Goal: Find specific page/section: Find specific page/section

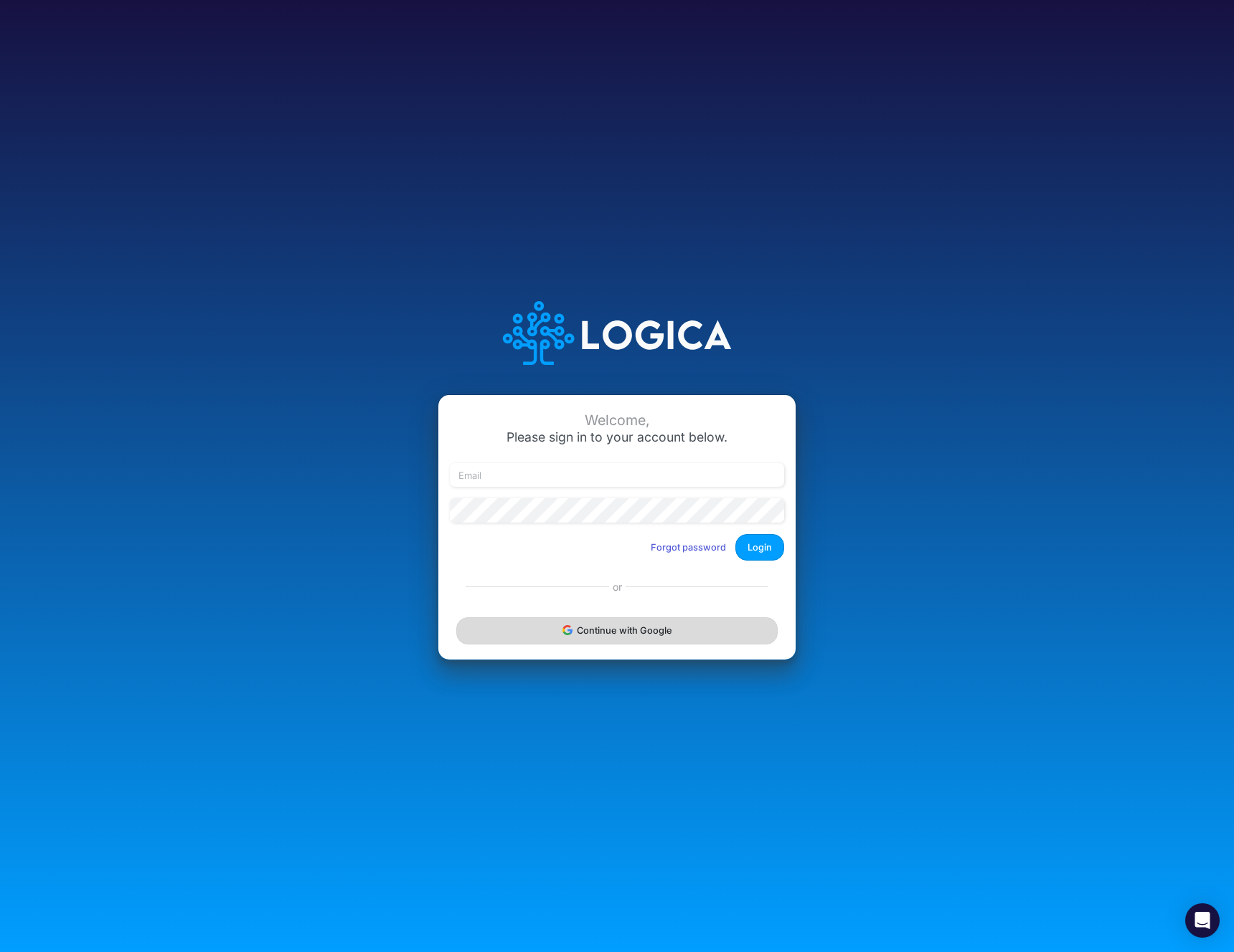
click at [668, 622] on button "Continue with Google" at bounding box center [617, 631] width 322 height 27
click at [500, 632] on button "Continue with Google" at bounding box center [617, 631] width 322 height 27
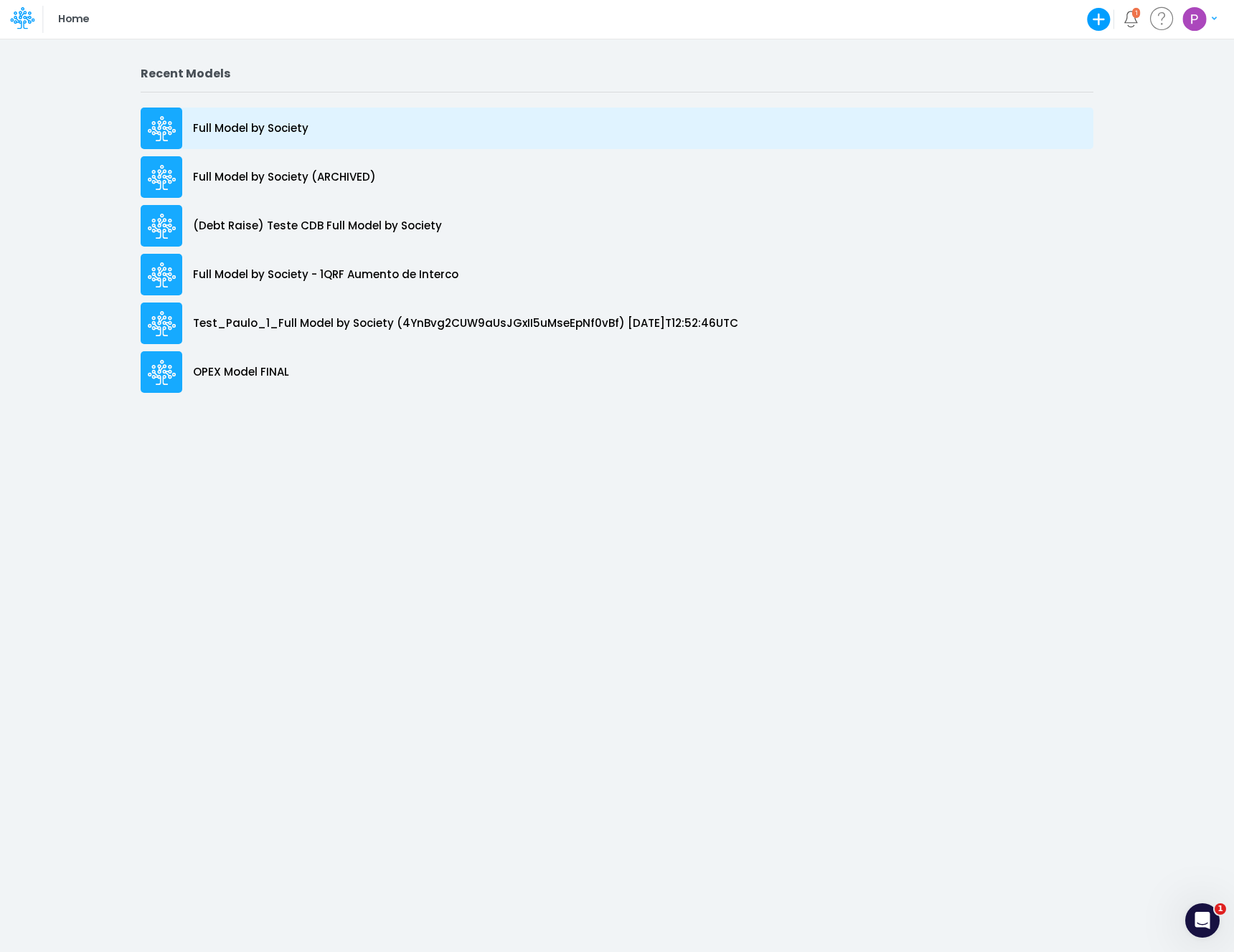
click at [238, 129] on p "Full Model by Society" at bounding box center [250, 128] width 115 height 16
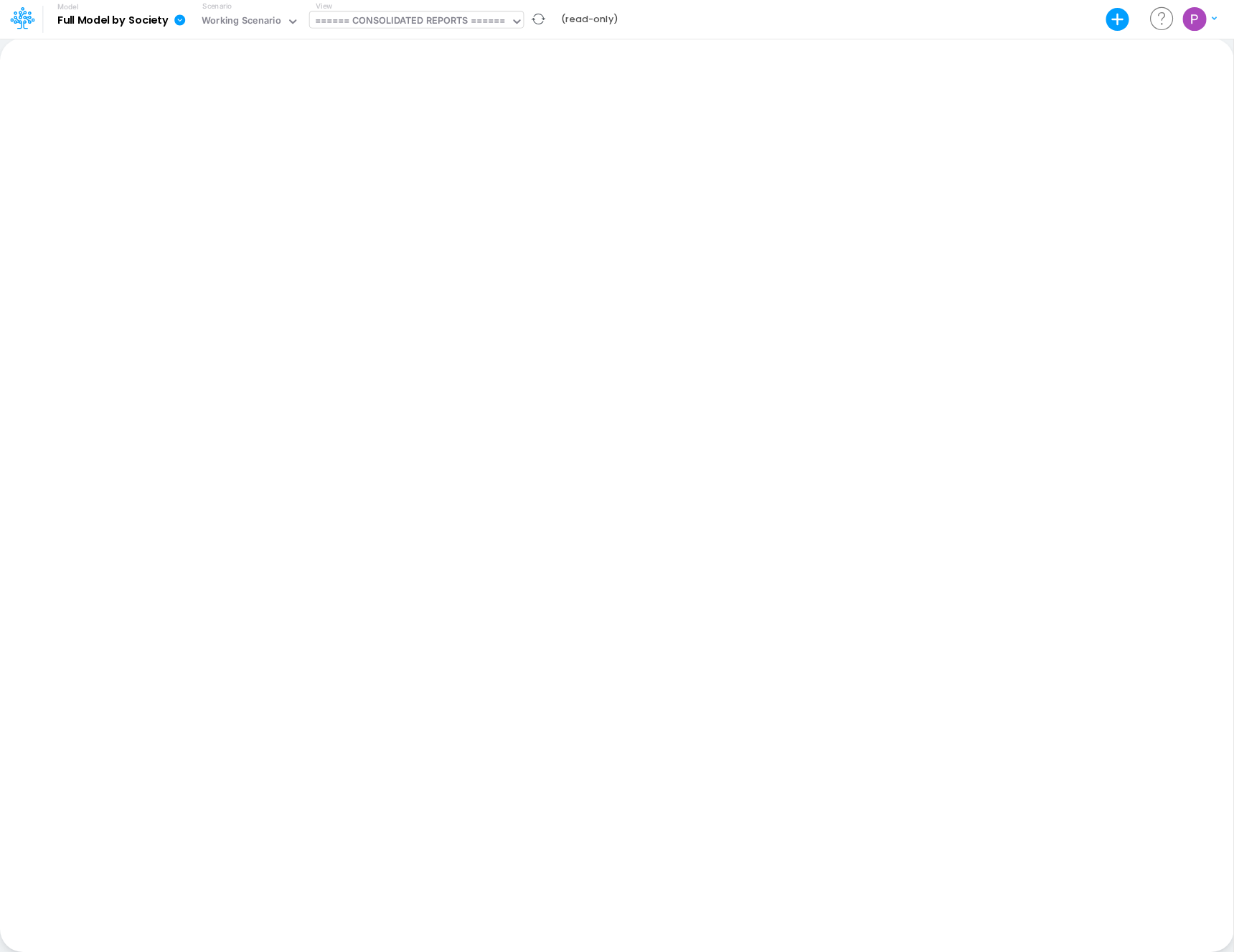
click at [380, 22] on div "====== CONSOLIDATED REPORTS ======" at bounding box center [410, 21] width 191 height 16
type input "loan"
click at [391, 137] on div "Loans (Working View)" at bounding box center [407, 143] width 194 height 24
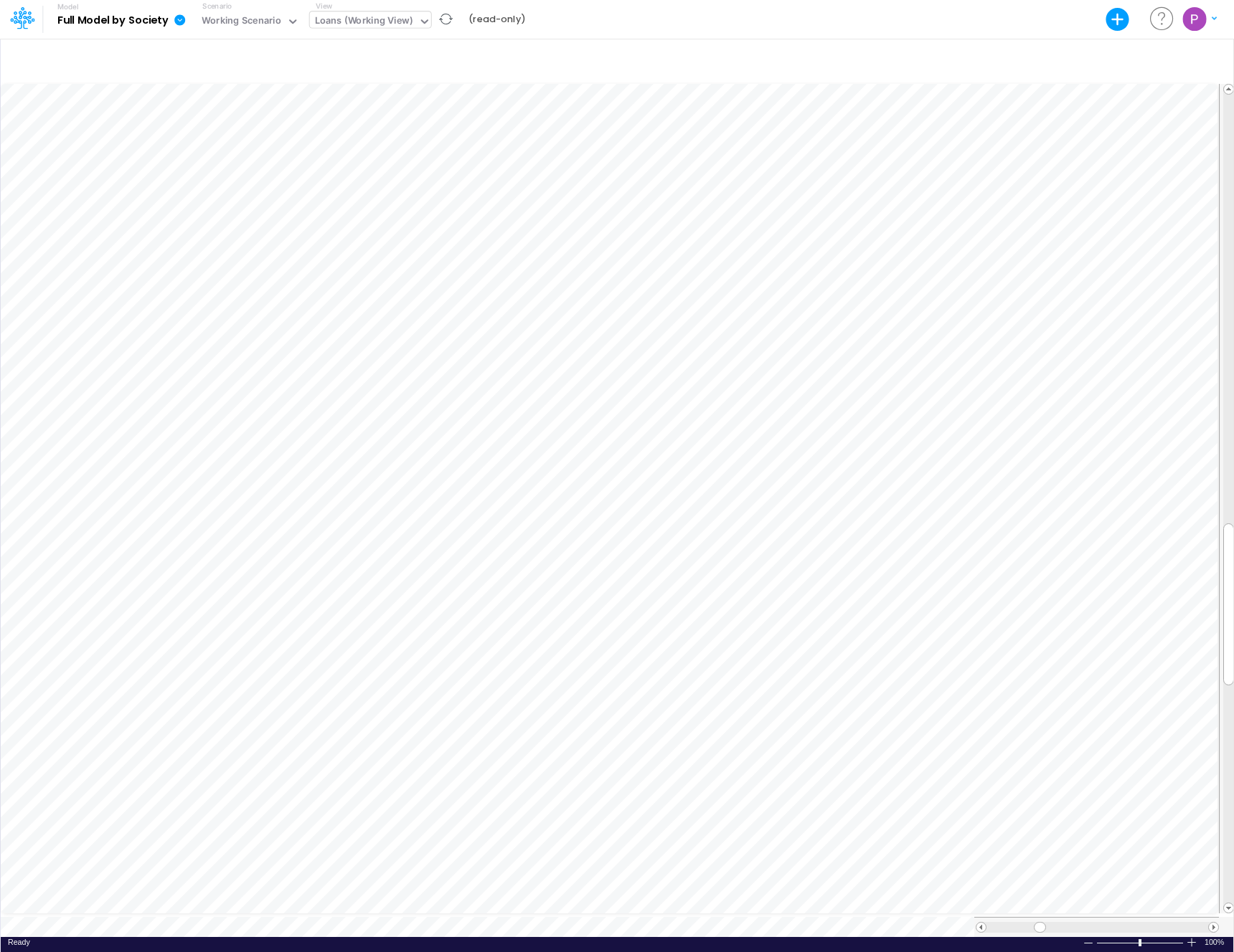
scroll to position [7, 1]
